Goal: Complete application form

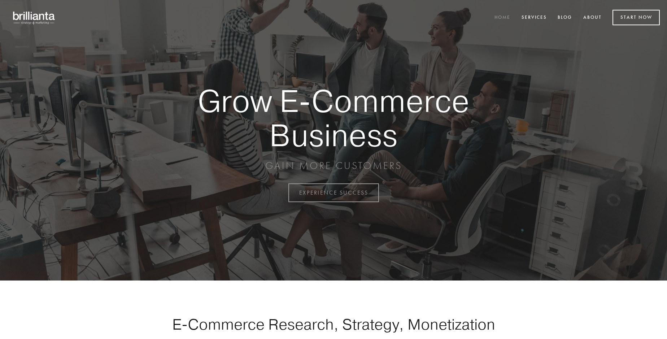
scroll to position [1892, 0]
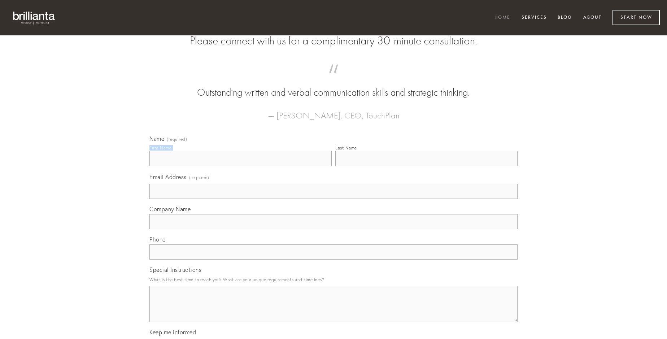
type input "[PERSON_NAME]"
click at [426, 166] on input "Last Name" at bounding box center [426, 158] width 182 height 15
type input "[PERSON_NAME]"
click at [334, 199] on input "Email Address (required)" at bounding box center [333, 191] width 368 height 15
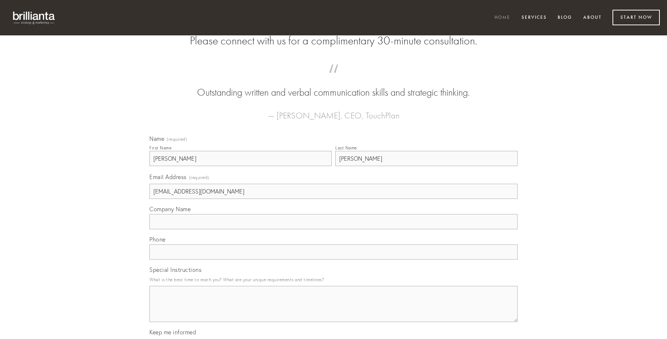
type input "[EMAIL_ADDRESS][DOMAIN_NAME]"
click at [334, 229] on input "Company Name" at bounding box center [333, 221] width 368 height 15
type input "beatus"
click at [334, 260] on input "text" at bounding box center [333, 251] width 368 height 15
click at [334, 310] on textarea "Special Instructions" at bounding box center [333, 304] width 368 height 36
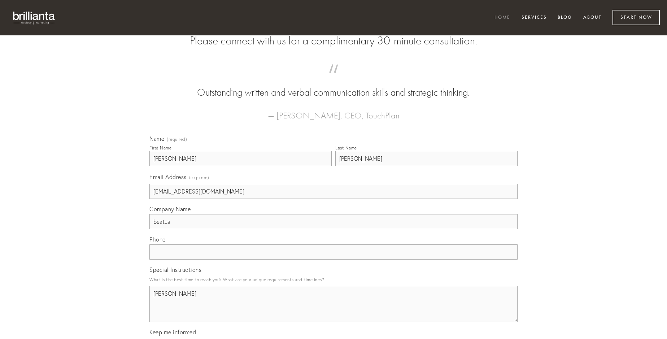
type textarea "[PERSON_NAME]"
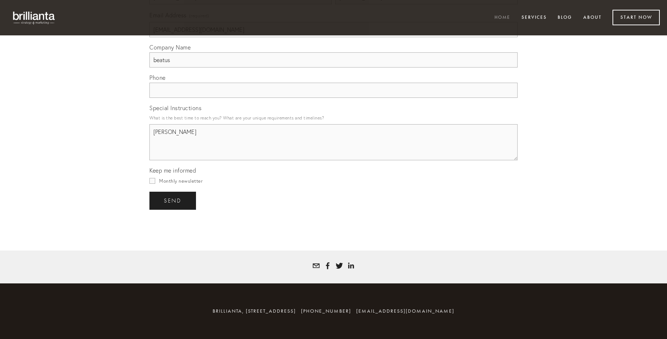
click at [173, 200] on span "send" at bounding box center [173, 200] width 18 height 6
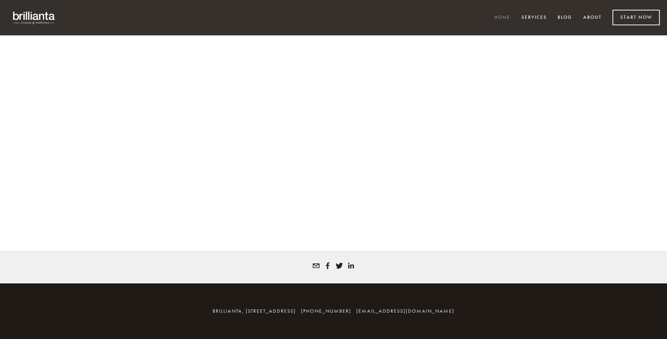
scroll to position [1883, 0]
